Goal: Task Accomplishment & Management: Use online tool/utility

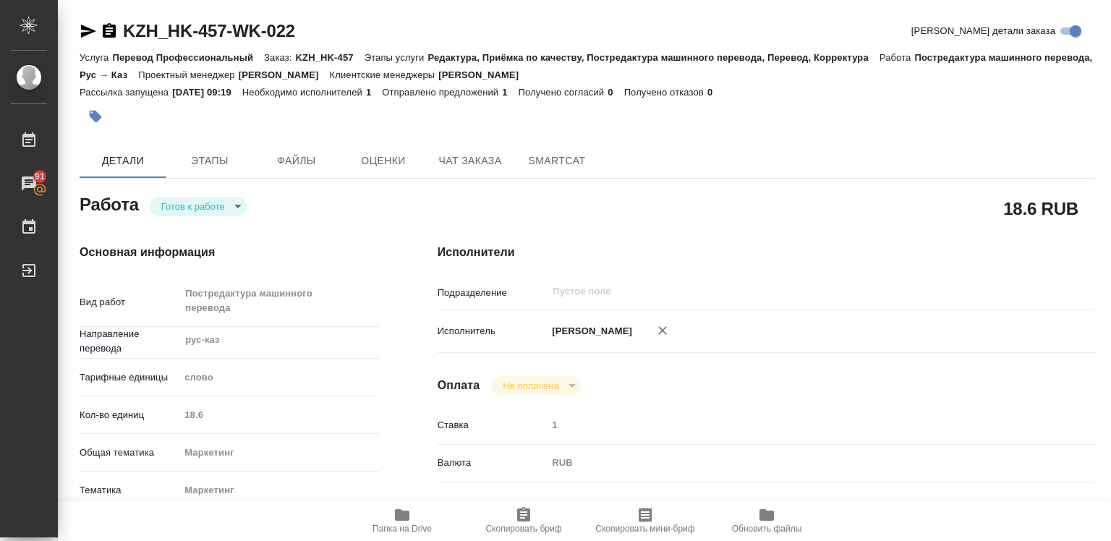
type textarea "x"
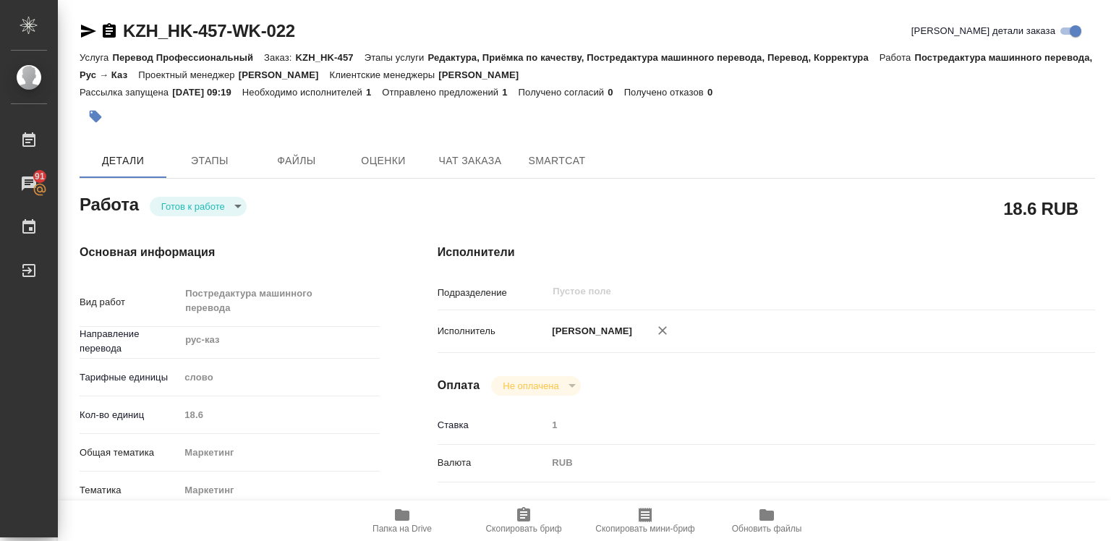
type textarea "x"
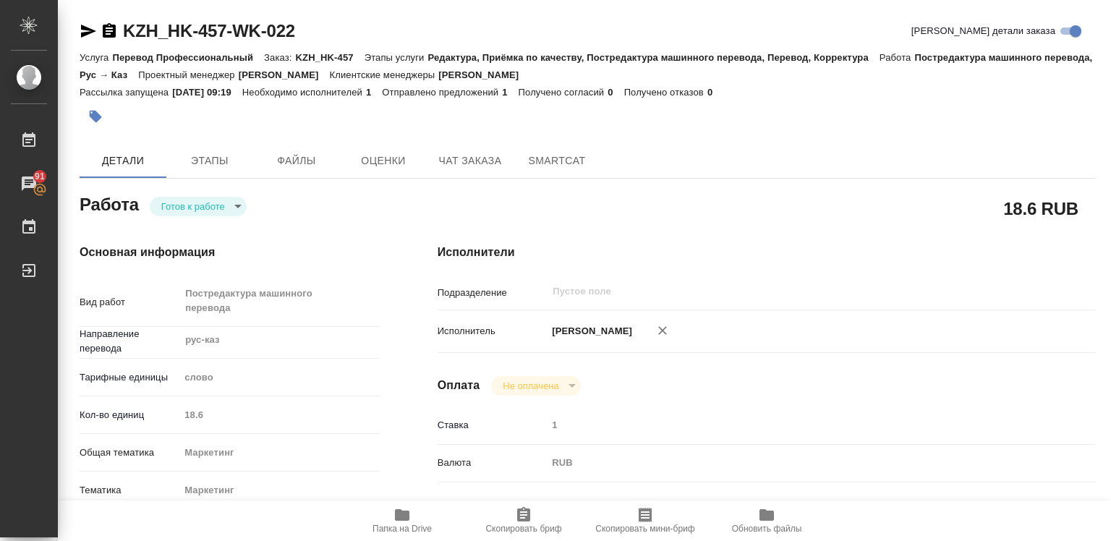
type textarea "x"
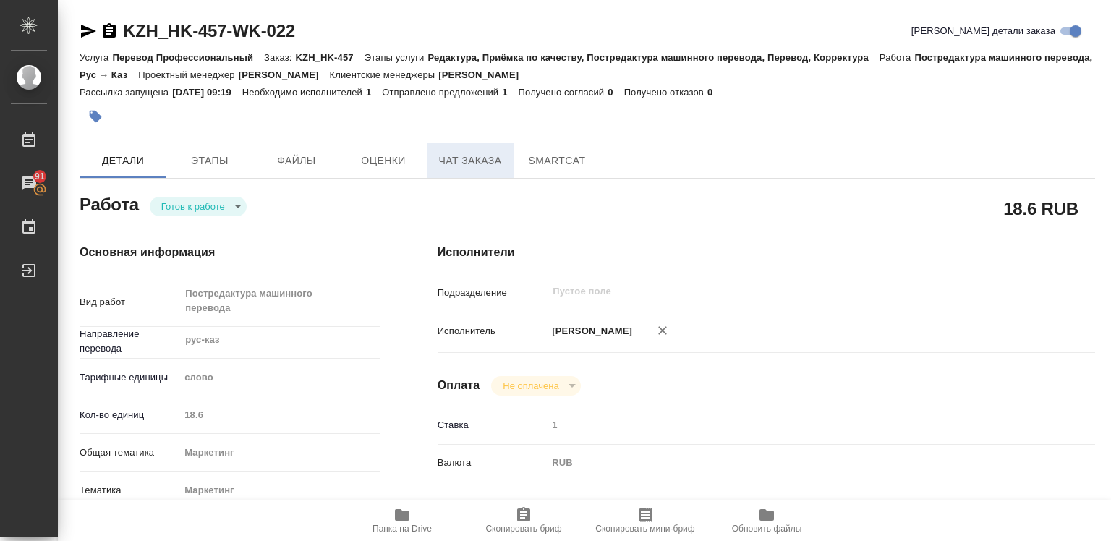
type textarea "x"
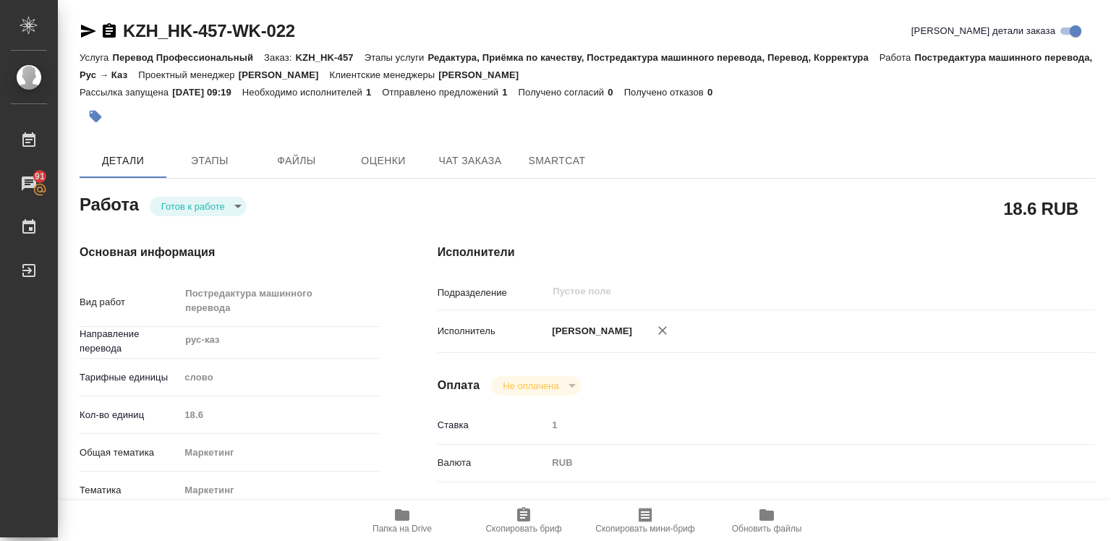
type textarea "x"
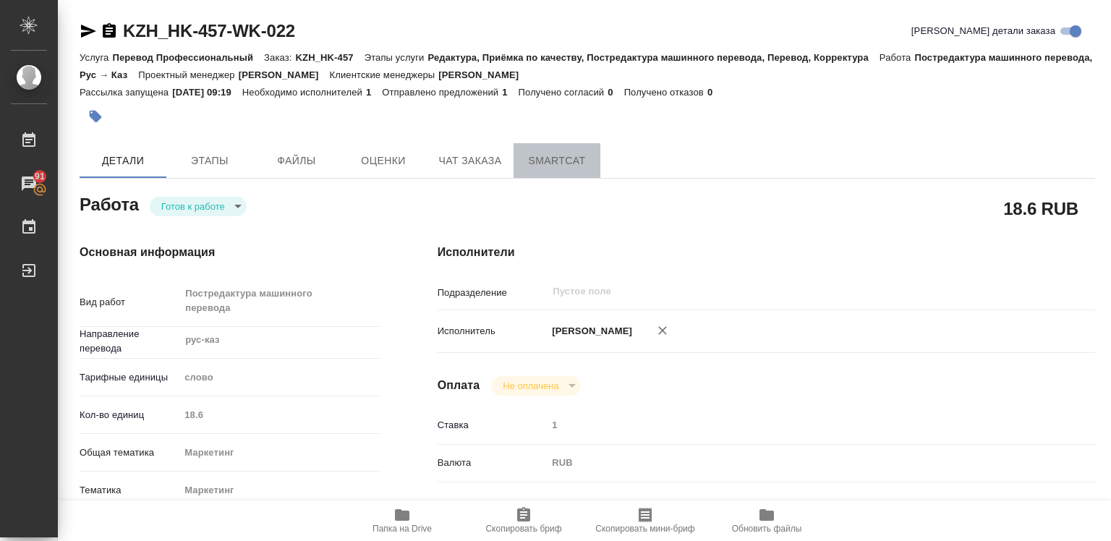
click at [554, 156] on span "SmartCat" at bounding box center [556, 161] width 69 height 18
drag, startPoint x: 554, startPoint y: 156, endPoint x: 408, endPoint y: 205, distance: 154.2
click at [554, 156] on span "SmartCat" at bounding box center [556, 161] width 69 height 18
type textarea "x"
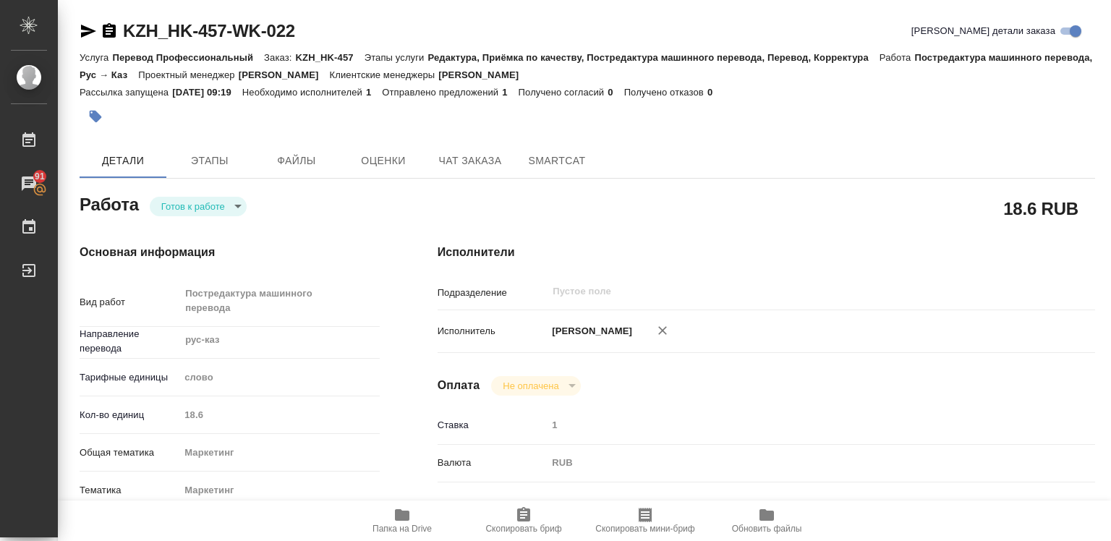
type textarea "x"
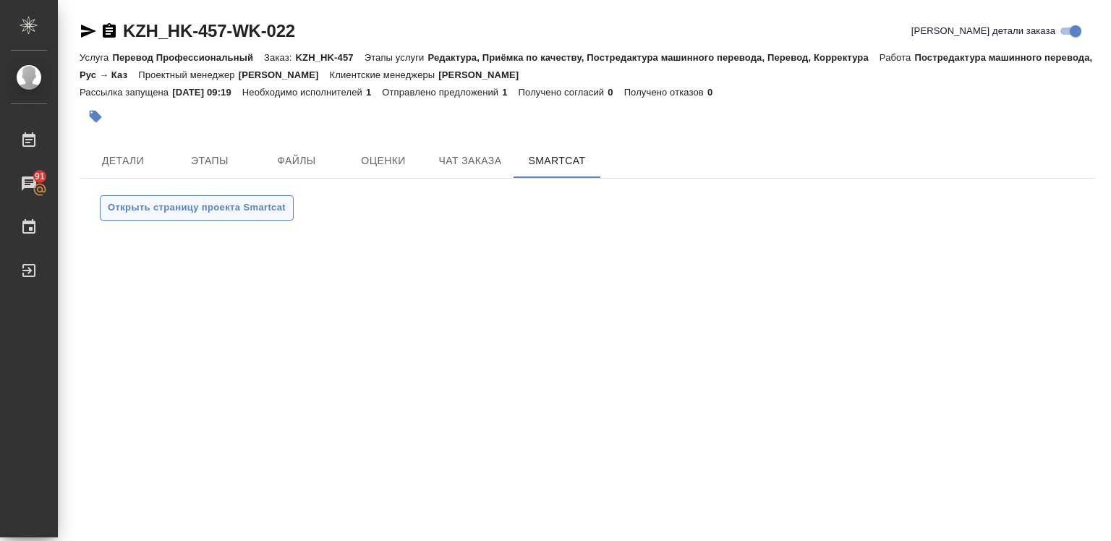
click at [233, 218] on button "Открыть страницу проекта Smartcat" at bounding box center [197, 207] width 194 height 25
